Goal: Information Seeking & Learning: Learn about a topic

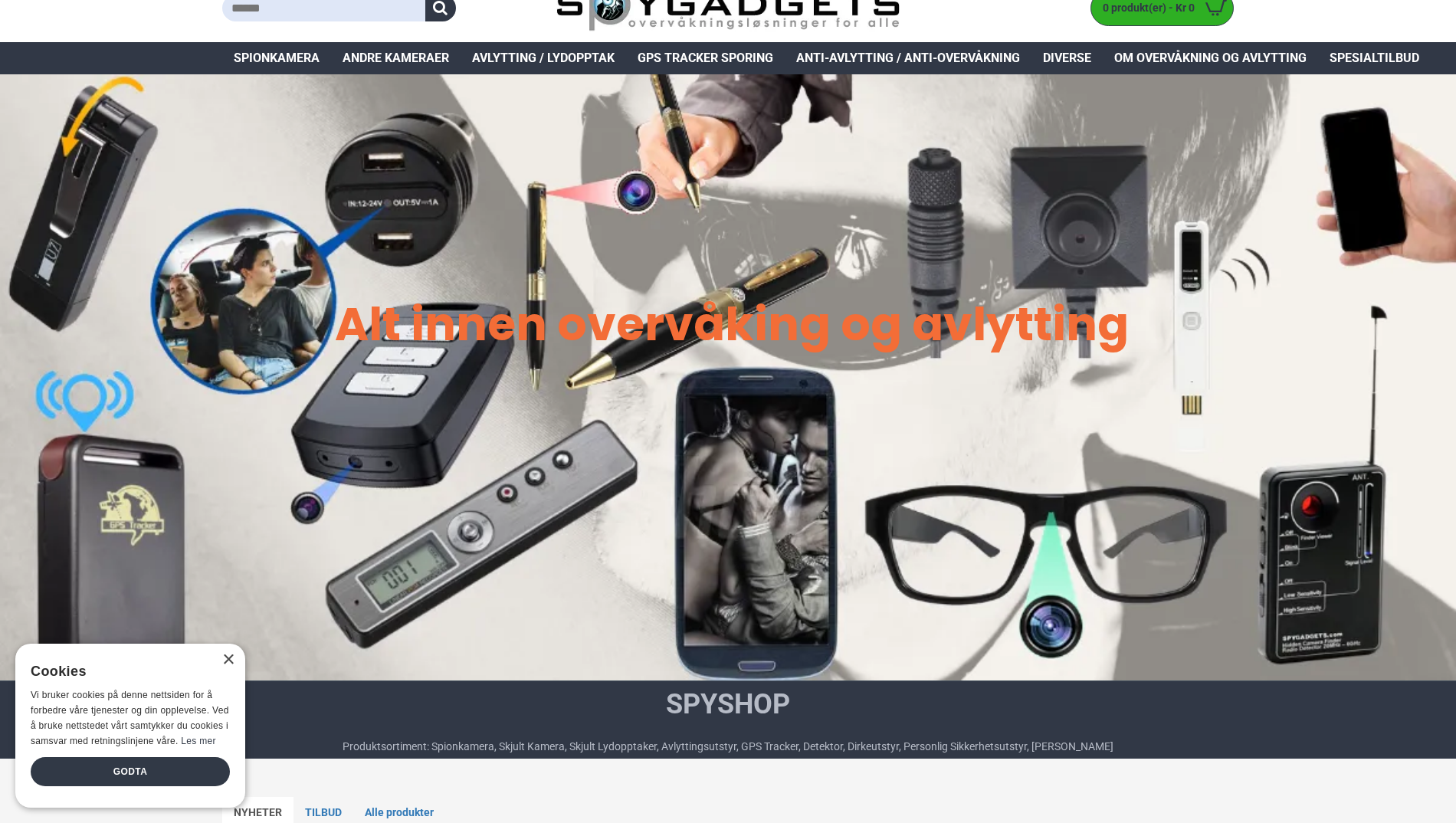
scroll to position [77, 0]
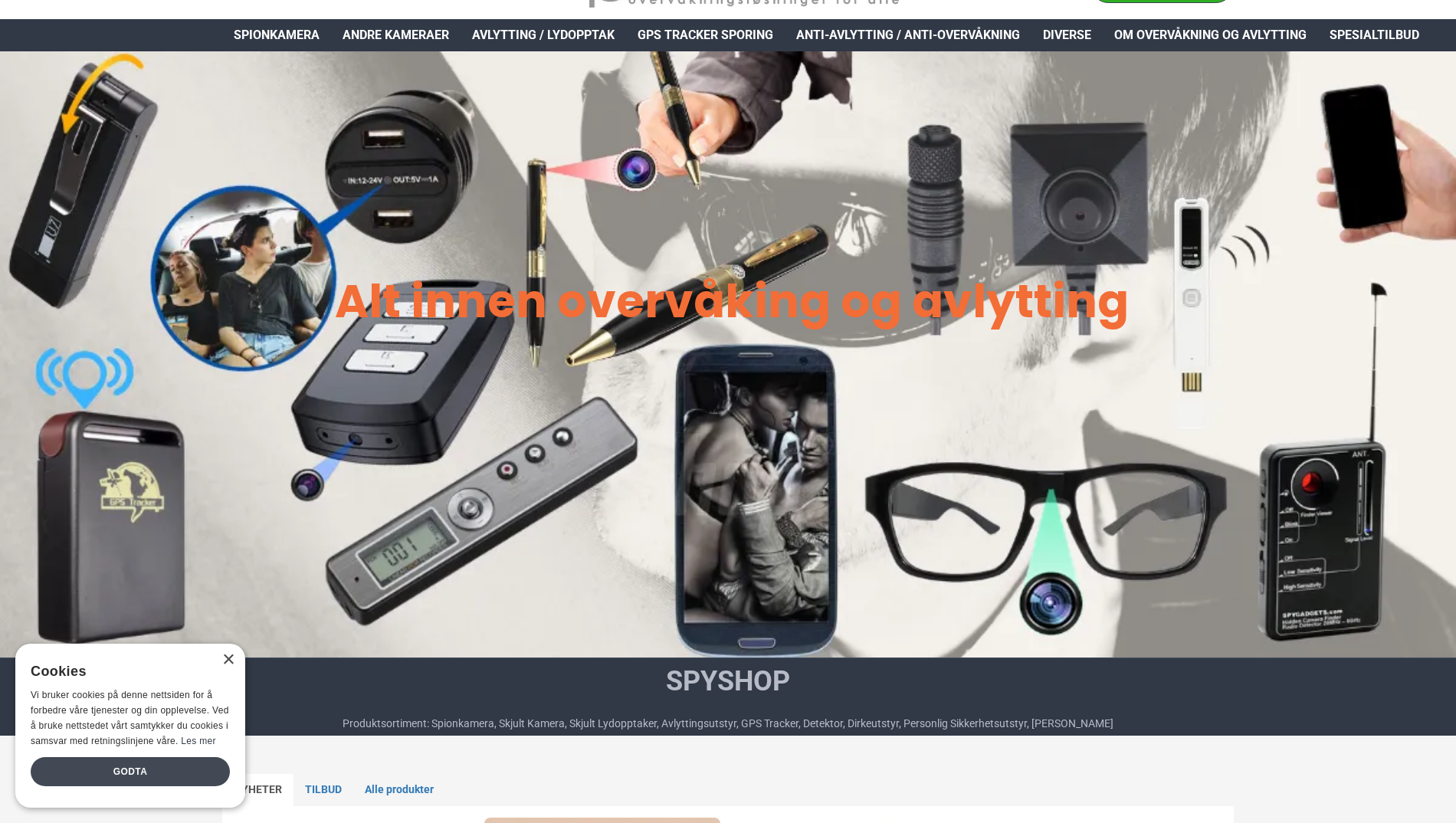
click at [131, 767] on div "Godta" at bounding box center [130, 771] width 200 height 29
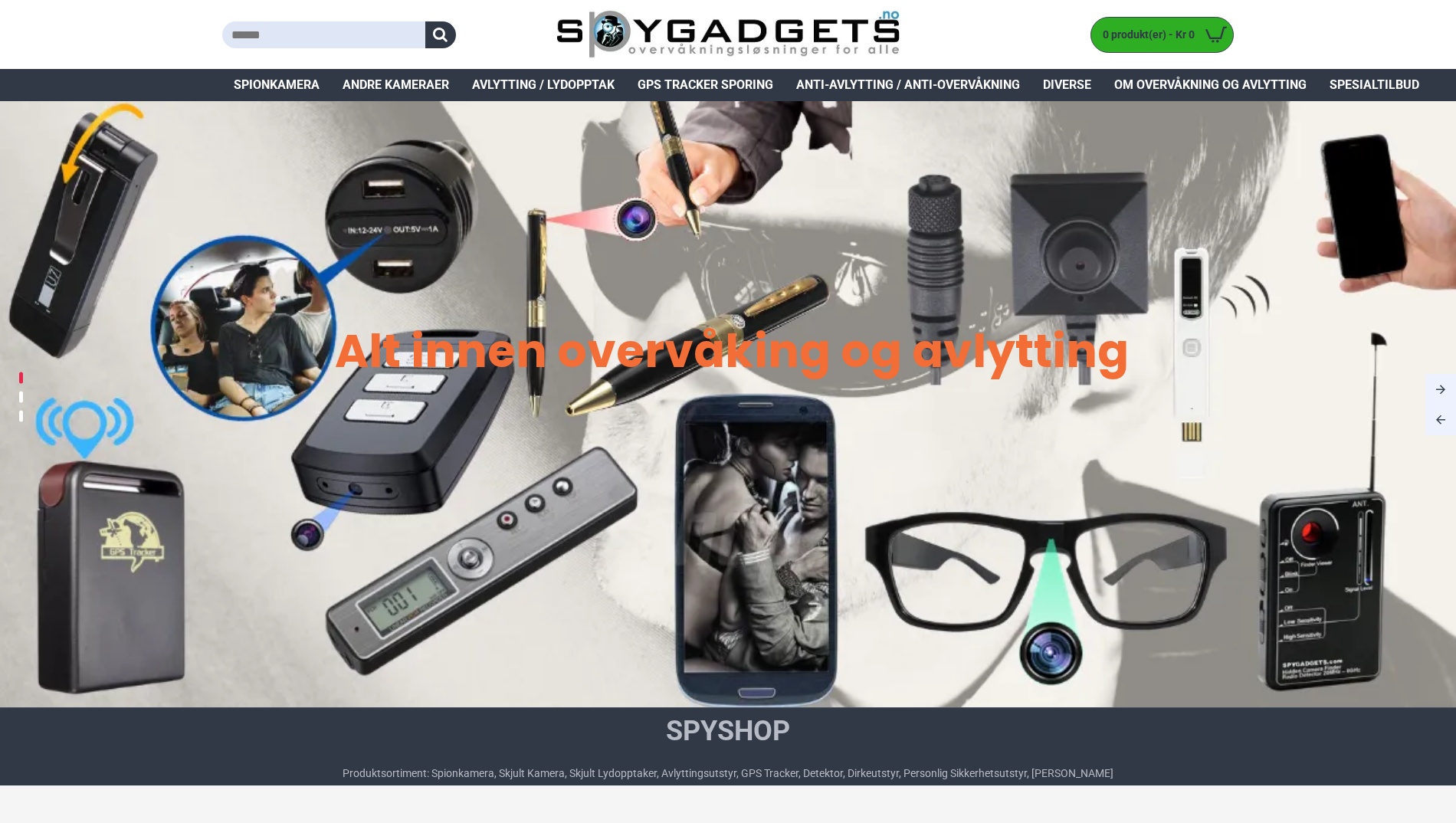
scroll to position [0, 0]
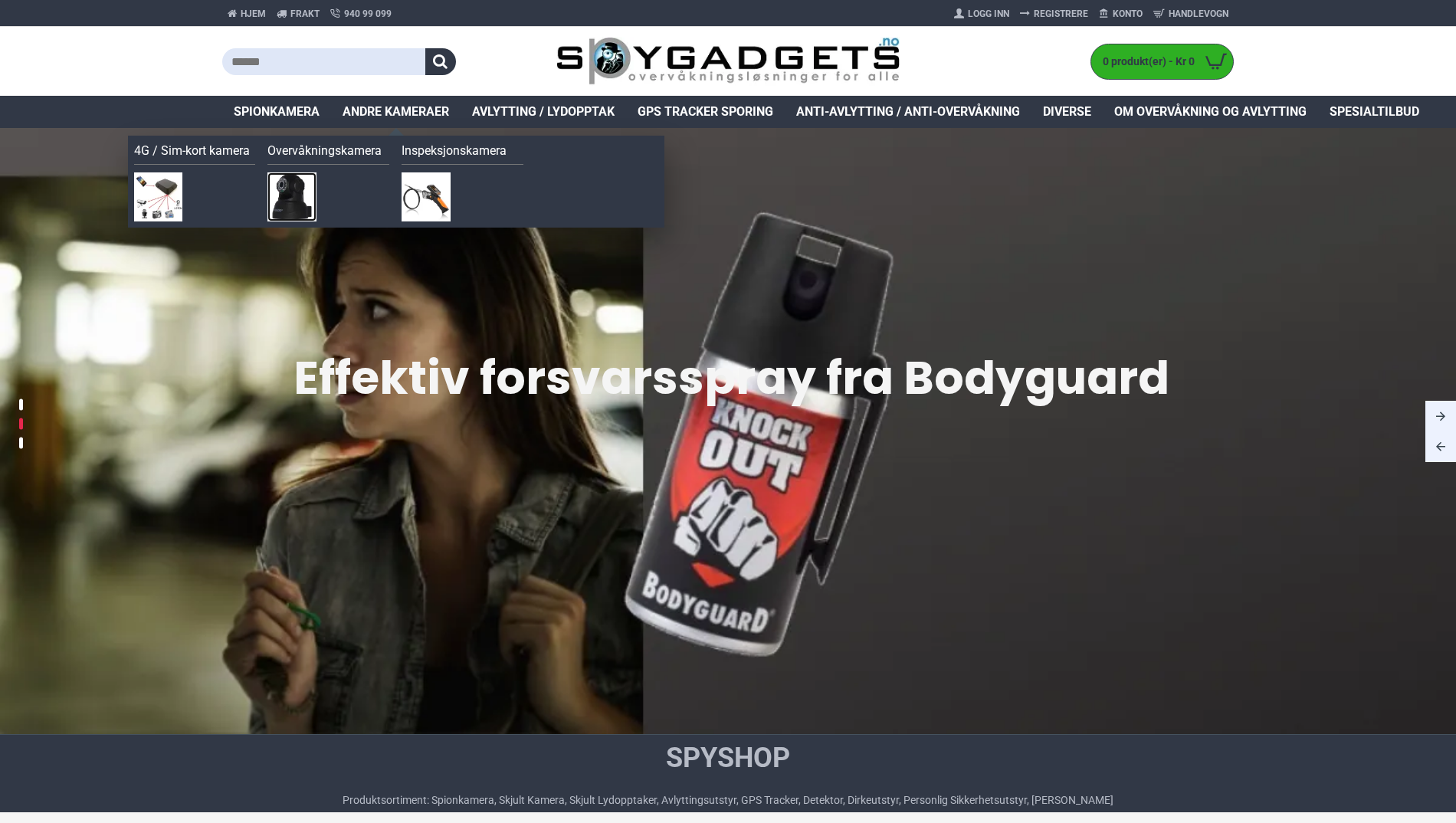
click at [286, 196] on img at bounding box center [292, 197] width 49 height 49
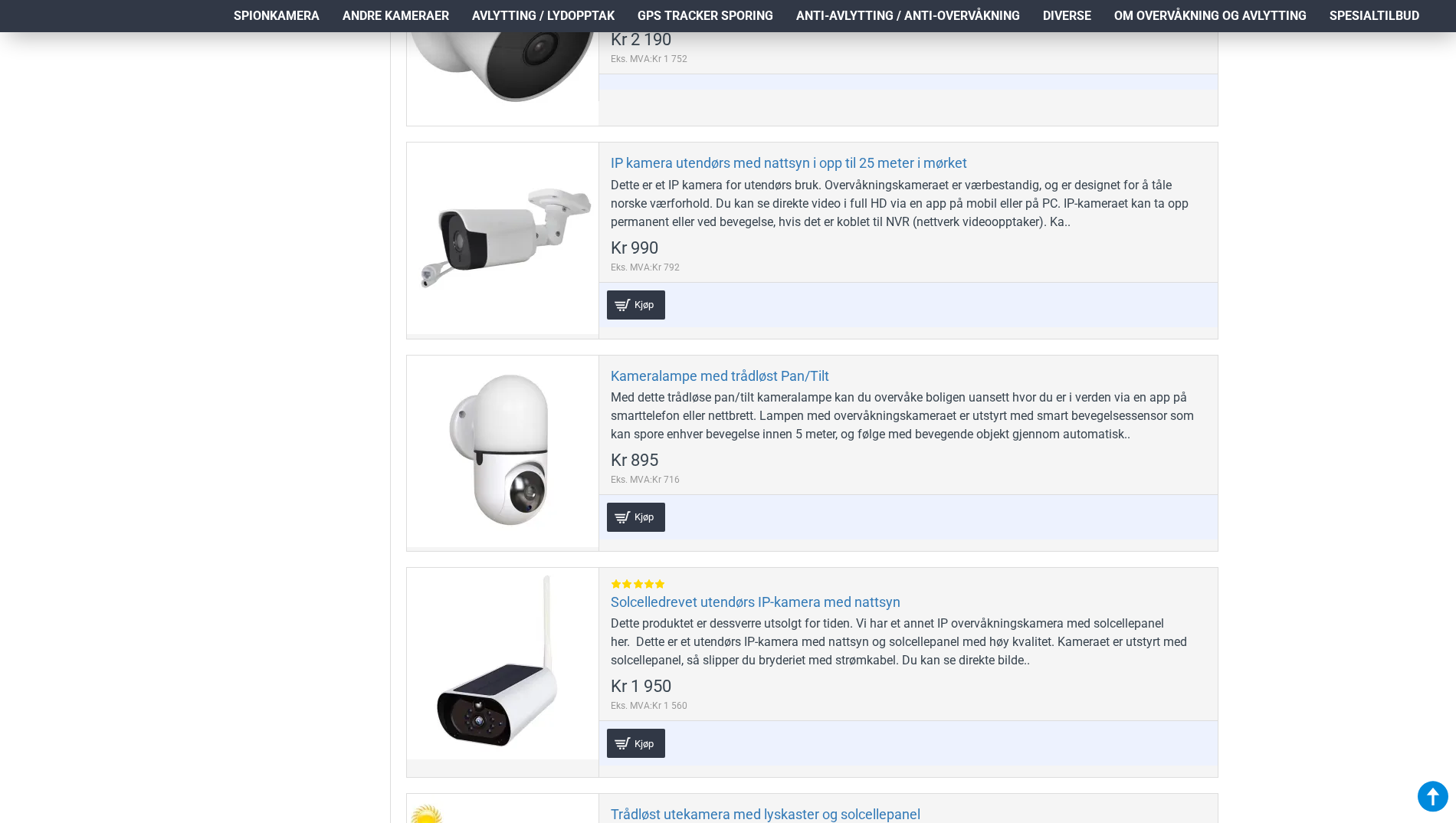
scroll to position [945, 0]
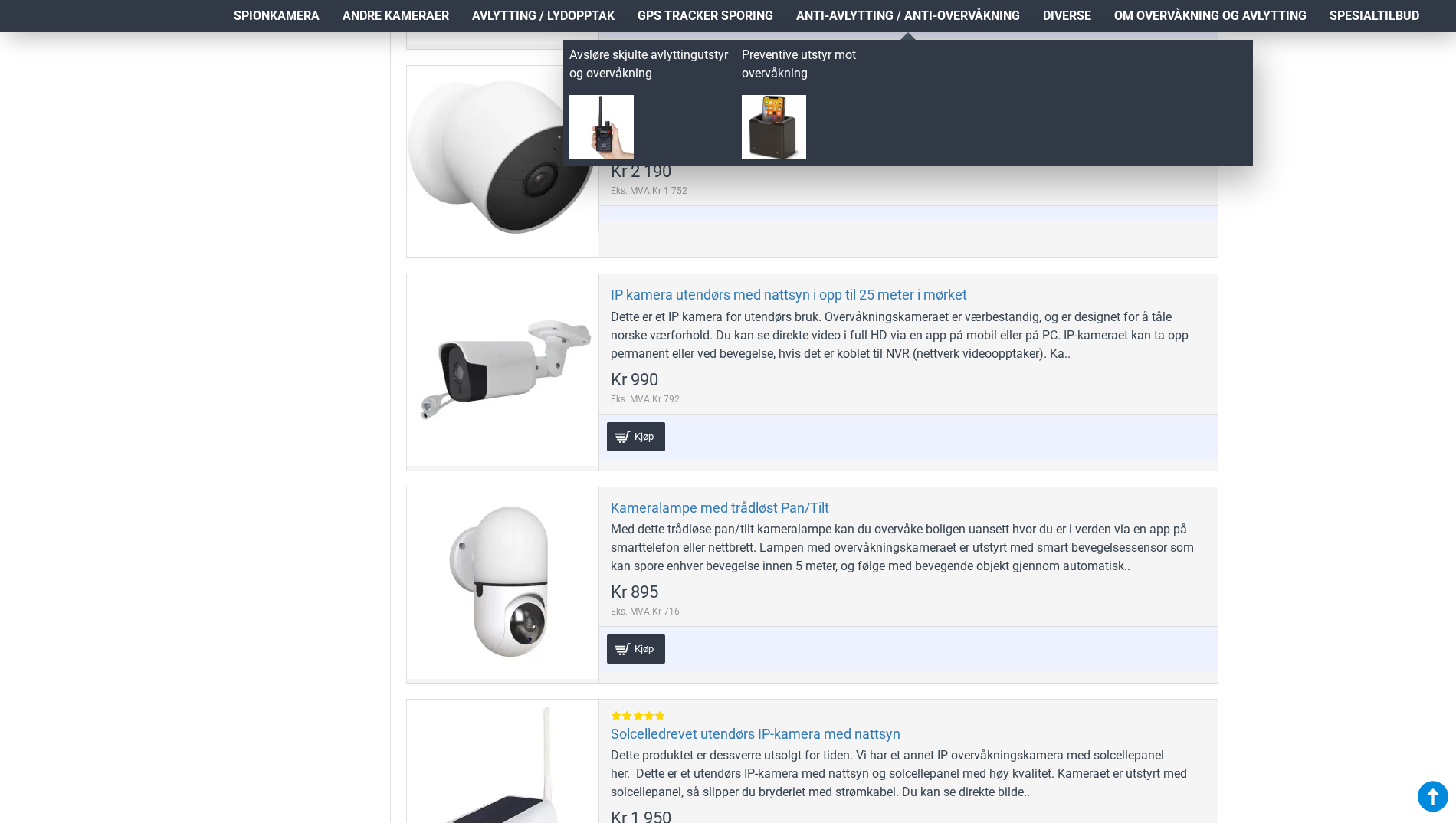
click at [971, 10] on span "Anti-avlytting / Anti-overvåkning" at bounding box center [908, 16] width 224 height 18
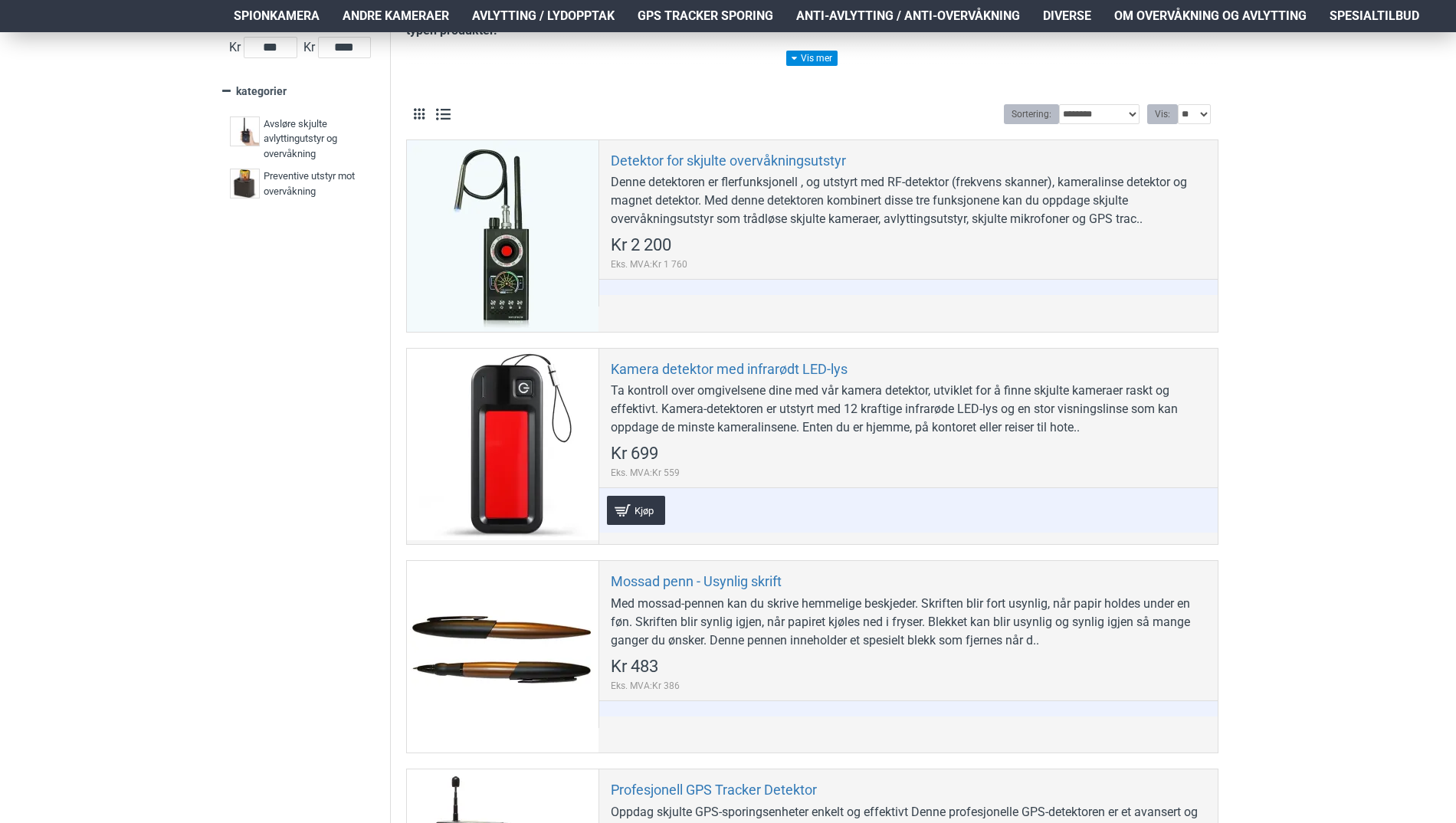
scroll to position [307, 0]
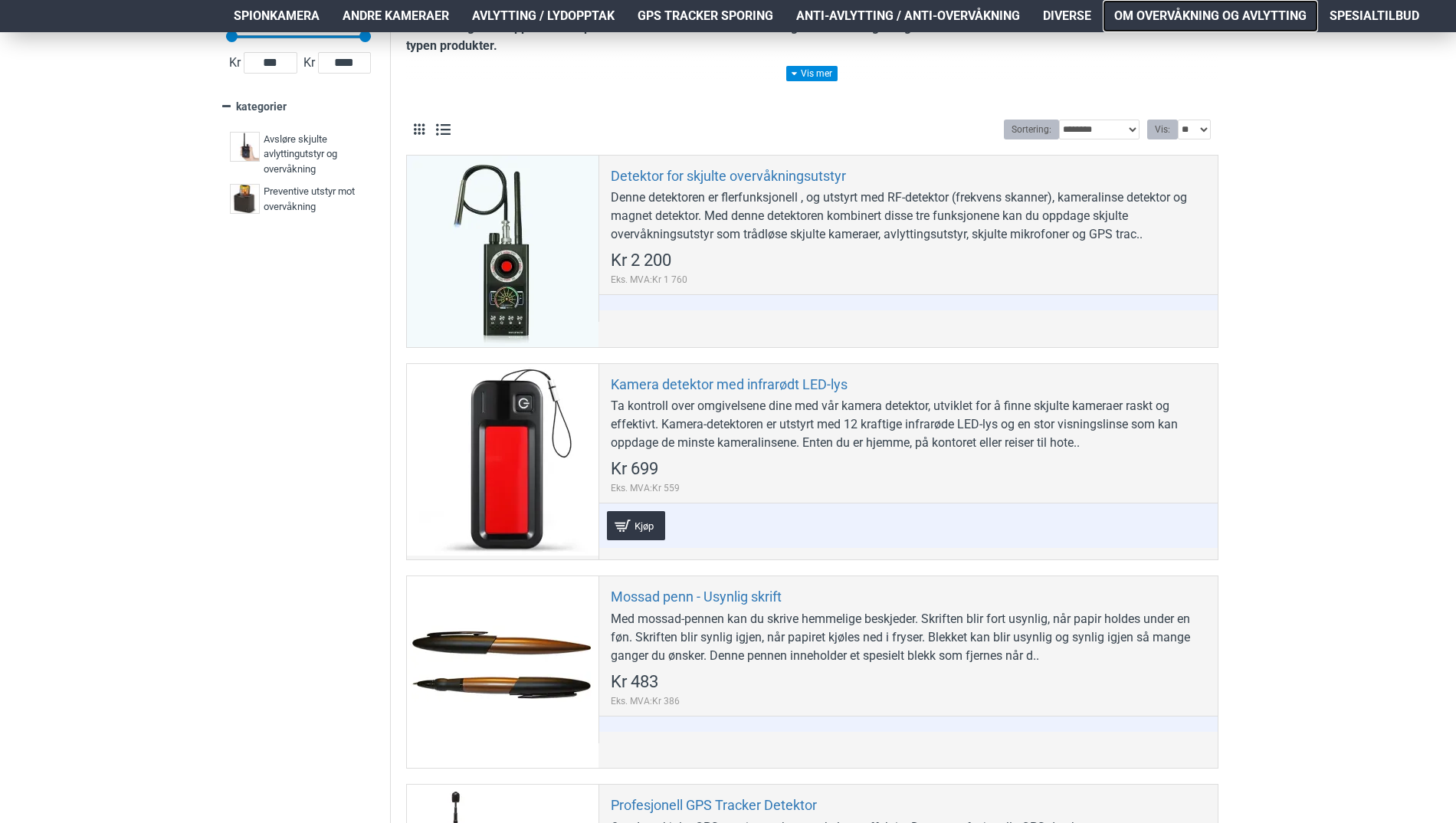
click at [1207, 17] on span "Om overvåkning og avlytting" at bounding box center [1211, 16] width 193 height 18
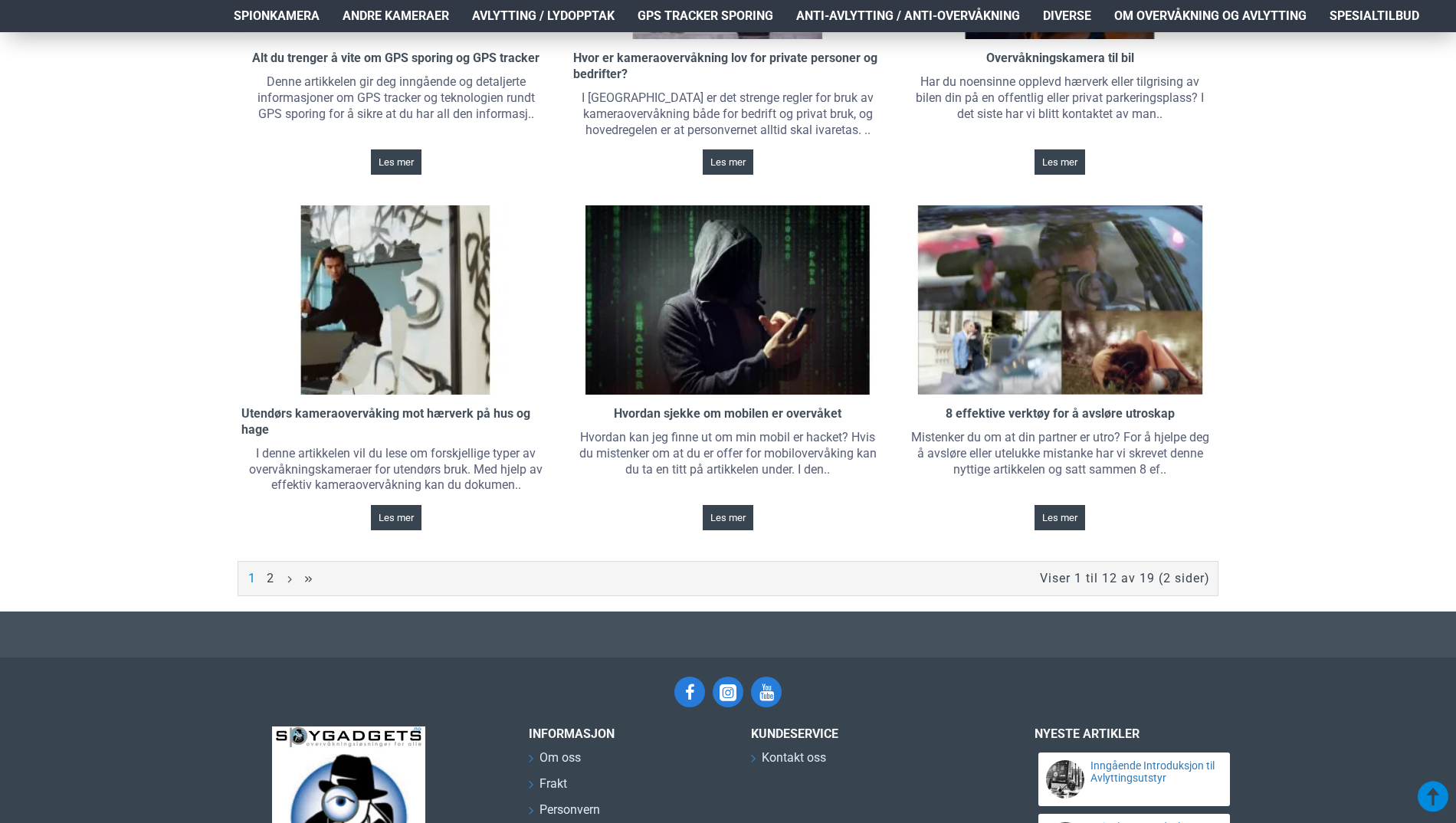
scroll to position [1149, 0]
